Goal: Find specific page/section: Find specific page/section

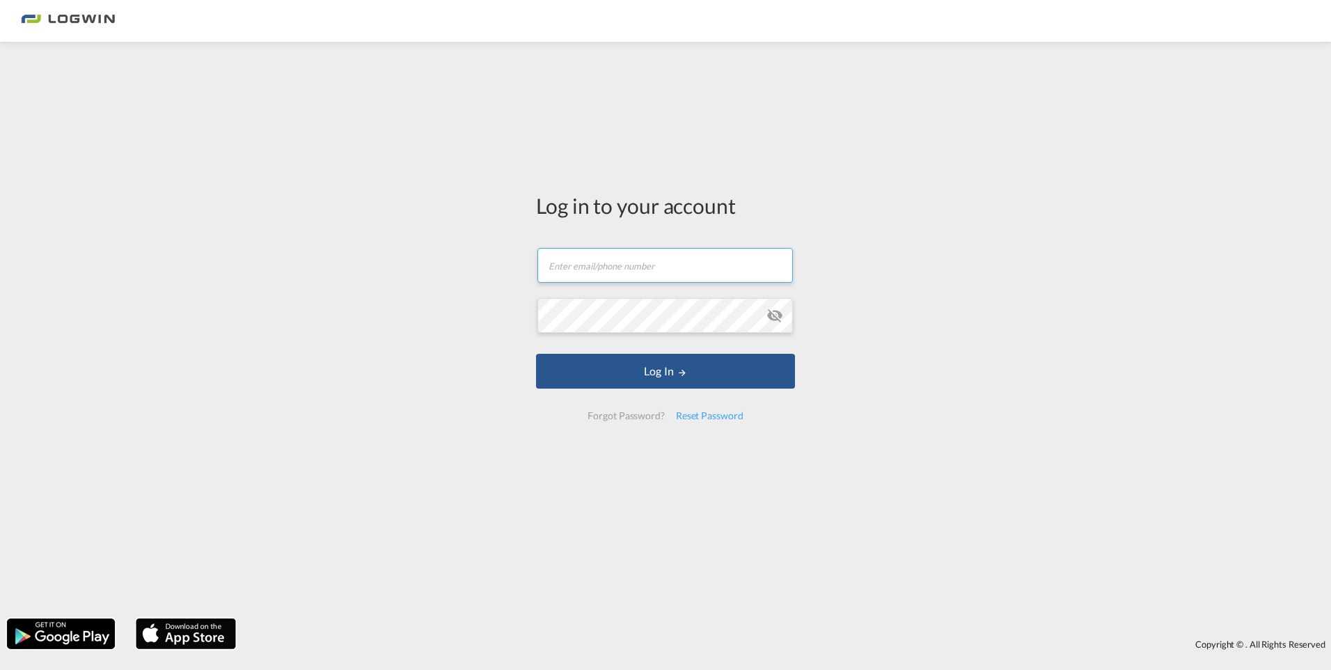
click at [670, 261] on input "text" at bounding box center [664, 265] width 255 height 35
type input "[PERSON_NAME][EMAIL_ADDRESS][DOMAIN_NAME]"
click at [536, 354] on button "Log In" at bounding box center [665, 371] width 259 height 35
